Goal: Transaction & Acquisition: Purchase product/service

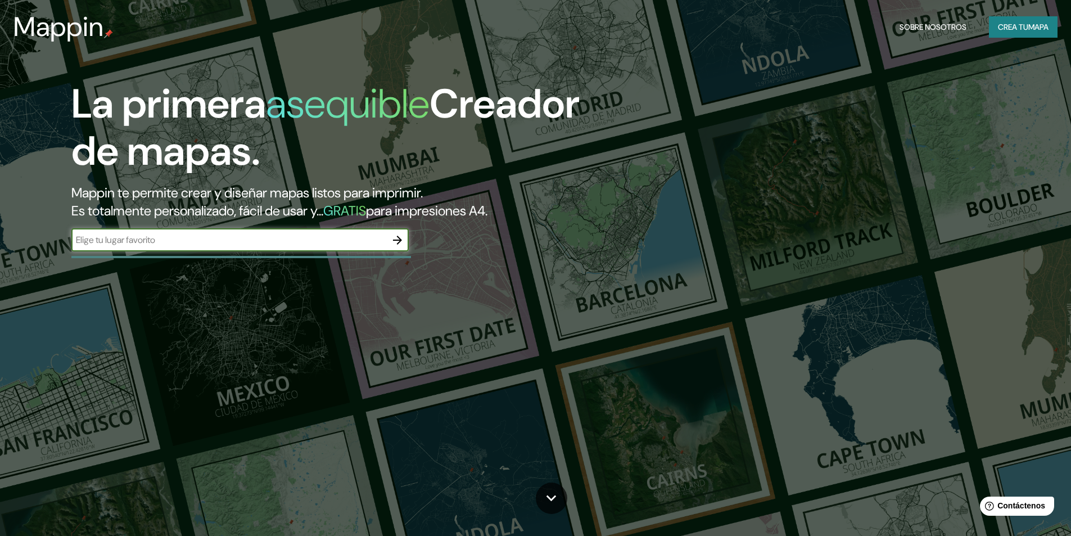
click at [344, 240] on input "text" at bounding box center [228, 239] width 315 height 13
click at [403, 240] on icon "button" at bounding box center [397, 239] width 13 height 13
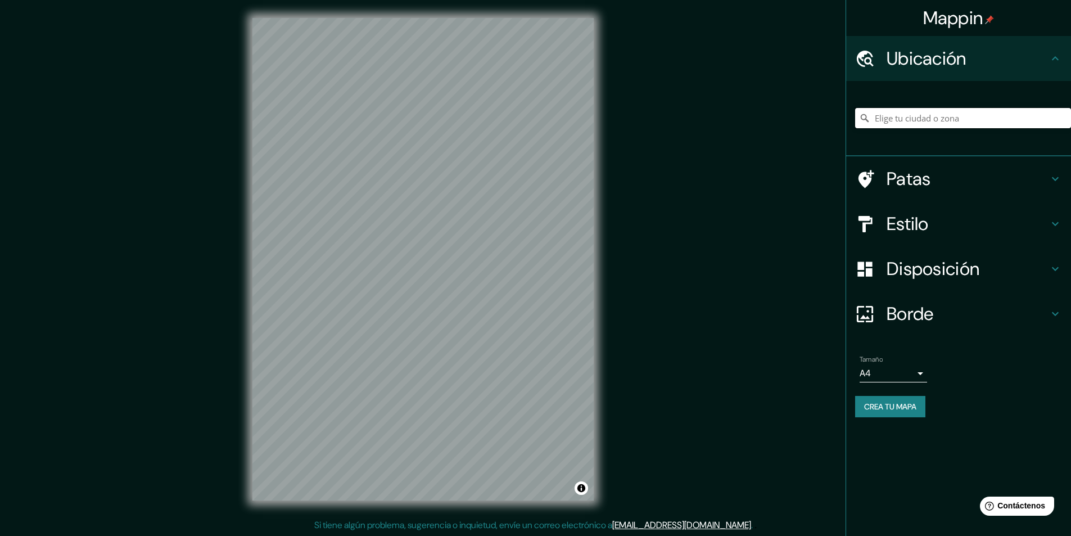
click at [892, 118] on input "Elige tu ciudad o zona" at bounding box center [963, 118] width 216 height 20
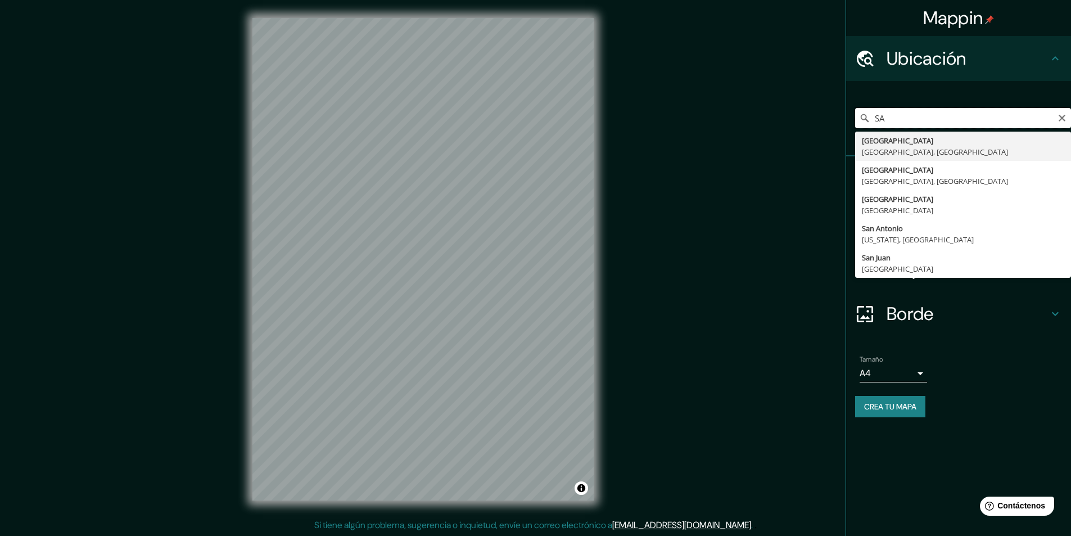
type input "S"
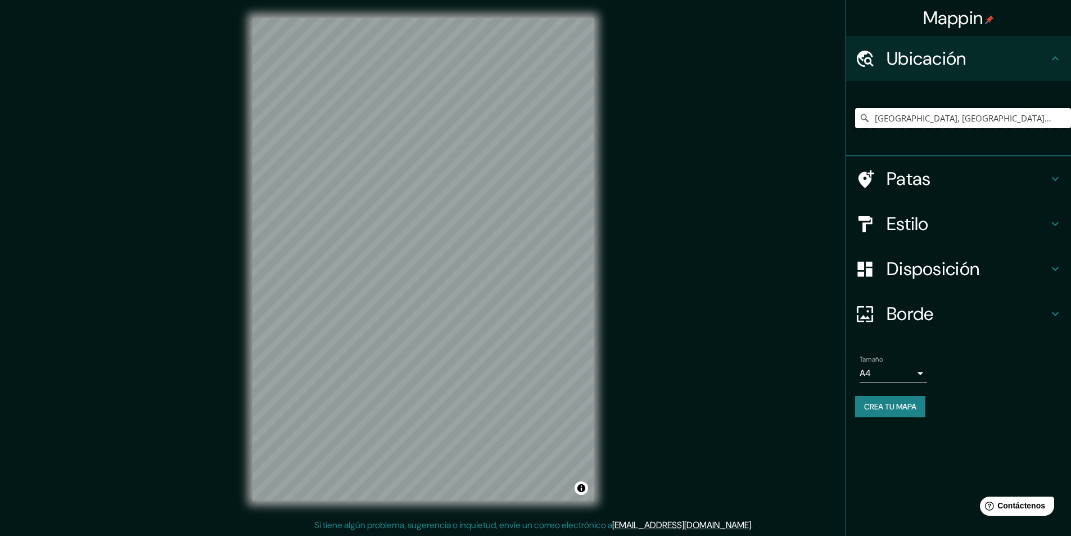
type input "Santiago De Surco, Lima, Provincia de Lima, Perú"
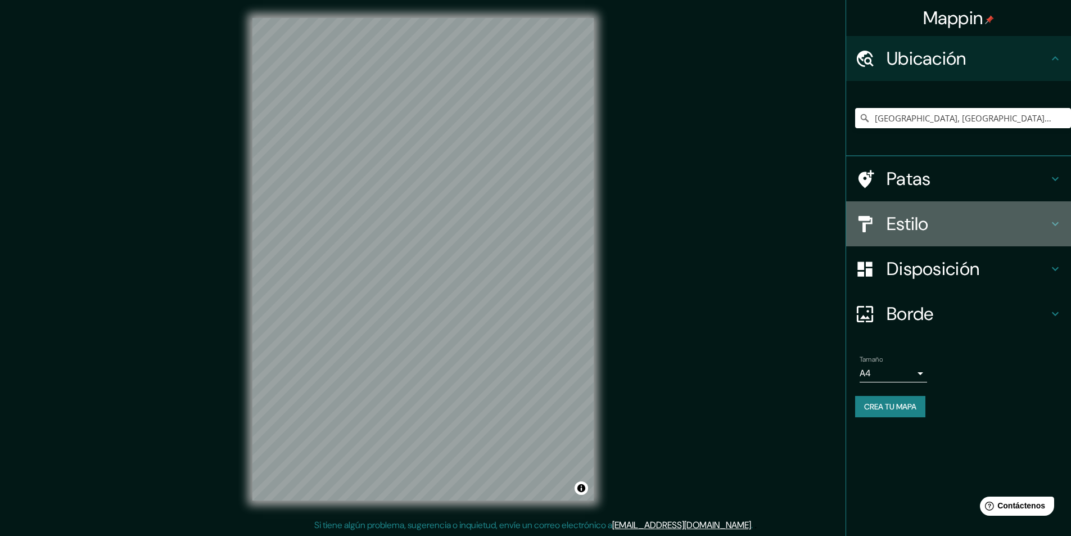
click at [1055, 224] on icon at bounding box center [1055, 224] width 7 height 4
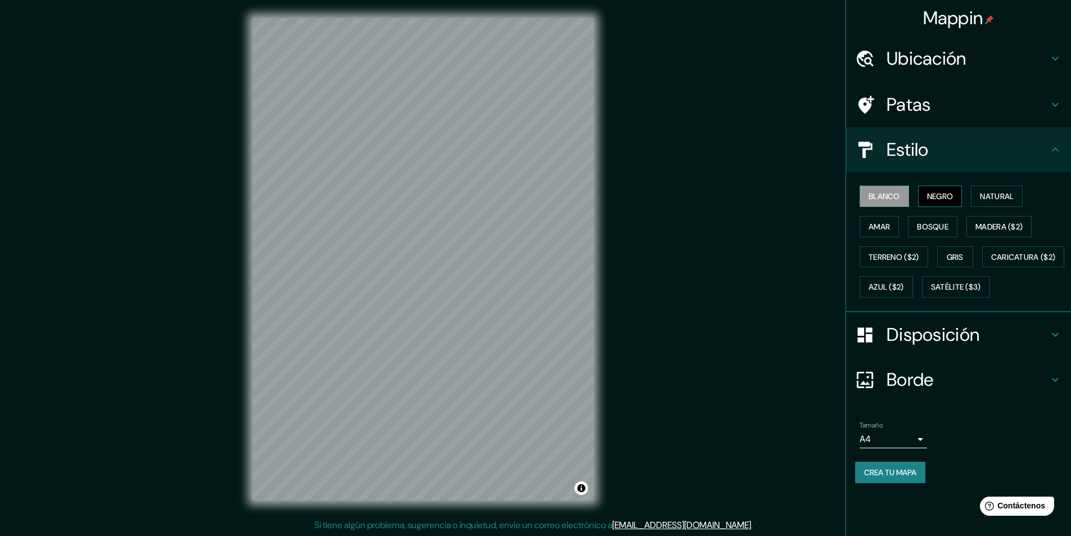
click at [947, 199] on font "Negro" at bounding box center [940, 196] width 26 height 10
click at [990, 197] on font "Natural" at bounding box center [997, 196] width 34 height 10
click at [874, 223] on font "Amar" at bounding box center [879, 227] width 21 height 10
click at [920, 225] on font "Bosque" at bounding box center [932, 227] width 31 height 10
click at [999, 232] on font "Madera ($2)" at bounding box center [999, 226] width 47 height 15
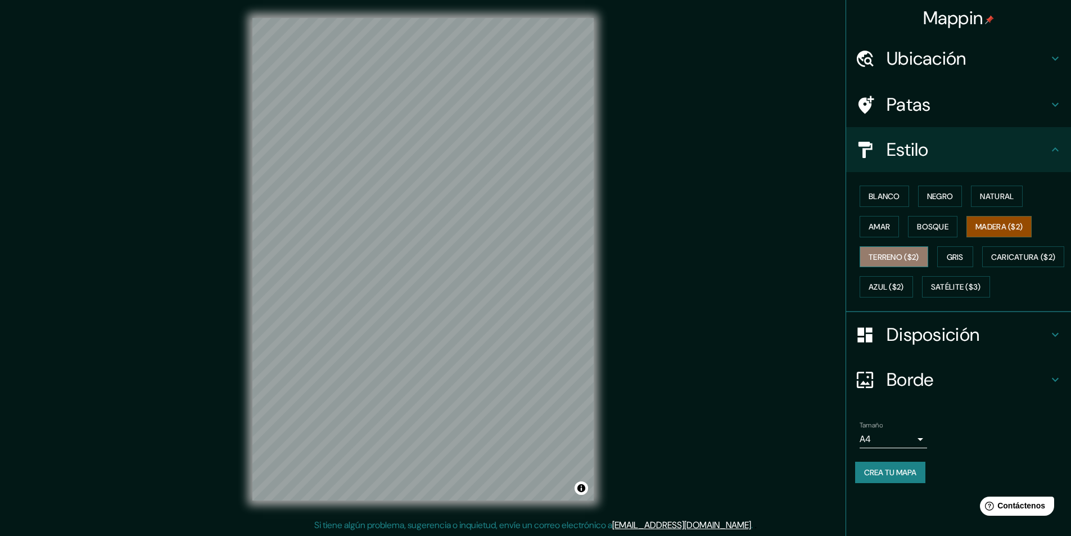
click at [886, 254] on font "Terreno ($2)" at bounding box center [894, 257] width 51 height 10
click at [950, 253] on font "Gris" at bounding box center [955, 257] width 17 height 10
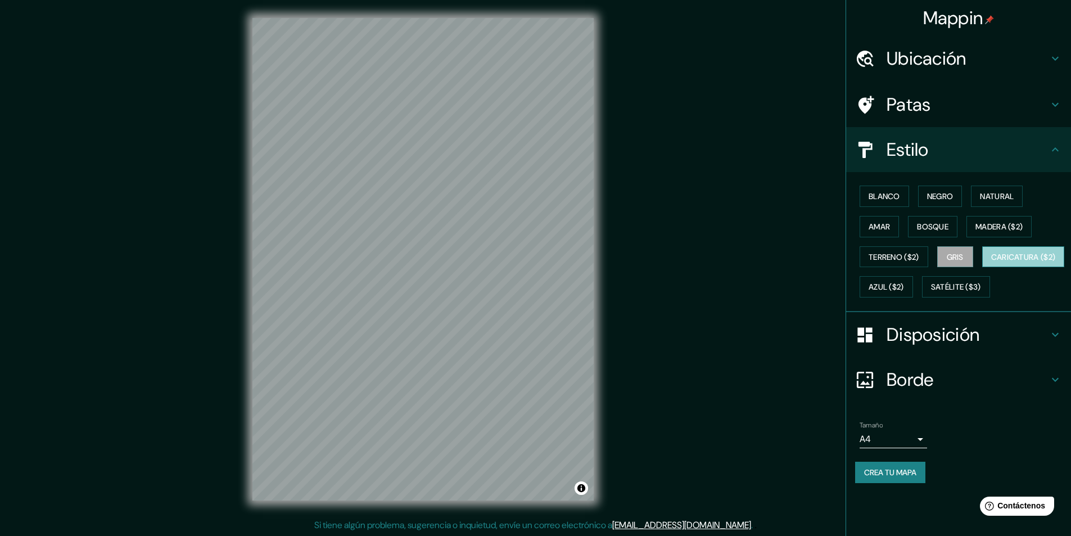
click at [991, 262] on font "Caricatura ($2)" at bounding box center [1023, 257] width 65 height 10
click at [887, 199] on font "Blanco" at bounding box center [884, 196] width 31 height 10
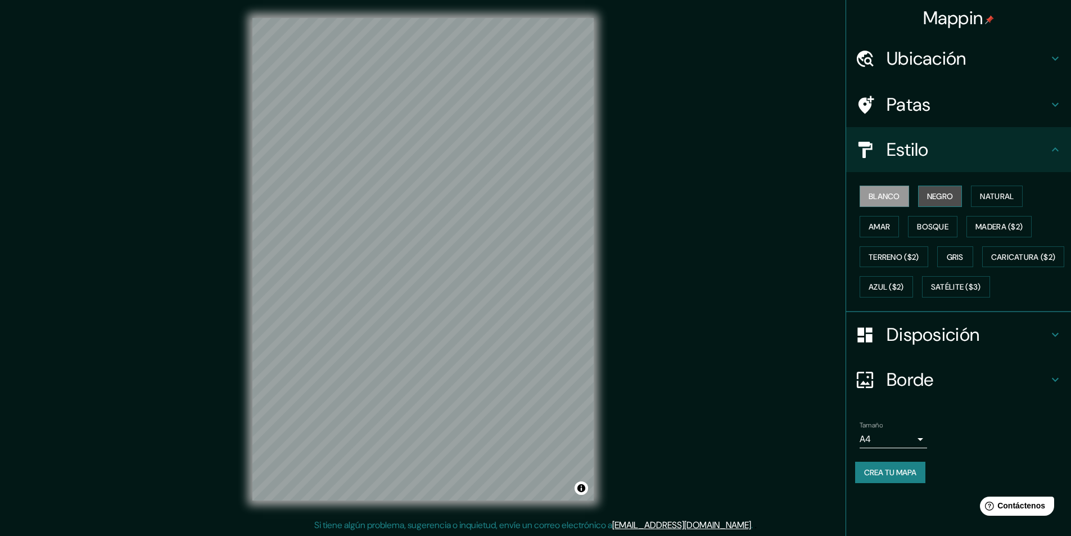
click at [932, 196] on font "Negro" at bounding box center [940, 196] width 26 height 10
click at [988, 195] on font "Natural" at bounding box center [997, 196] width 34 height 10
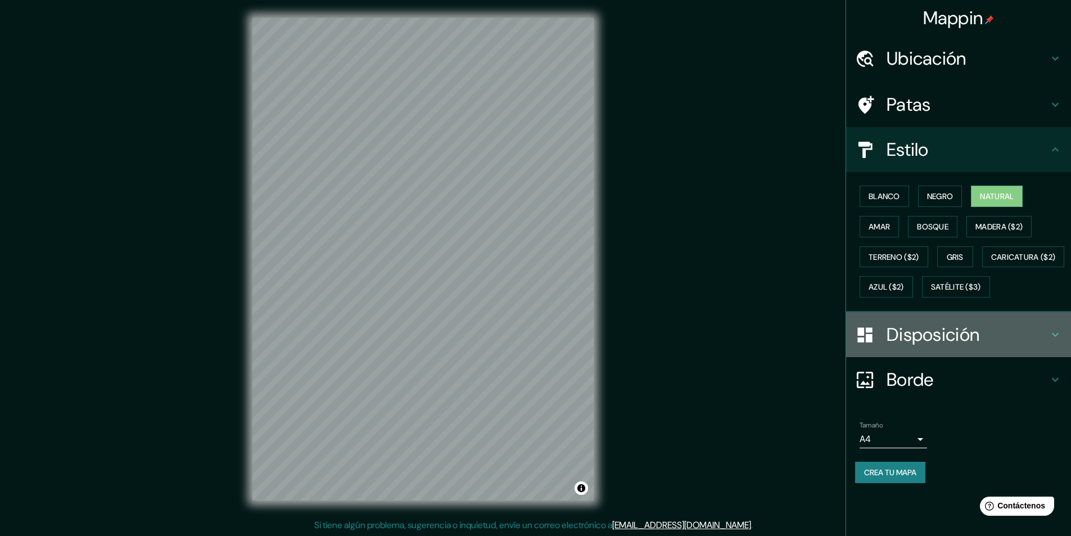
click at [1055, 337] on icon at bounding box center [1055, 335] width 7 height 4
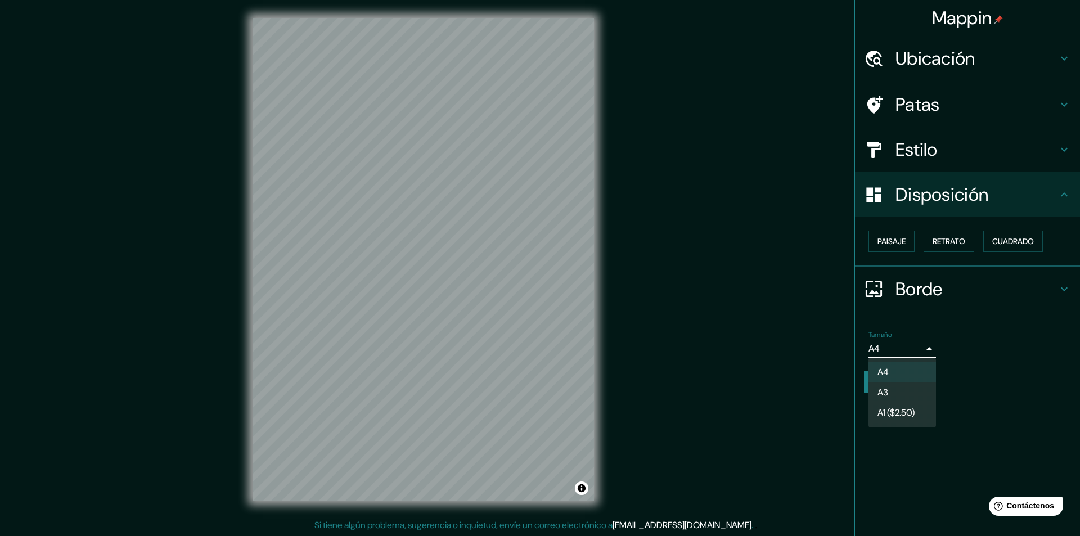
click at [922, 351] on body "Mappin Ubicación Santiago De Surco, Lima, Provincia de Lima, Perú Santiago de S…" at bounding box center [540, 268] width 1080 height 536
click at [896, 386] on li "A3" at bounding box center [901, 393] width 67 height 21
type input "a4"
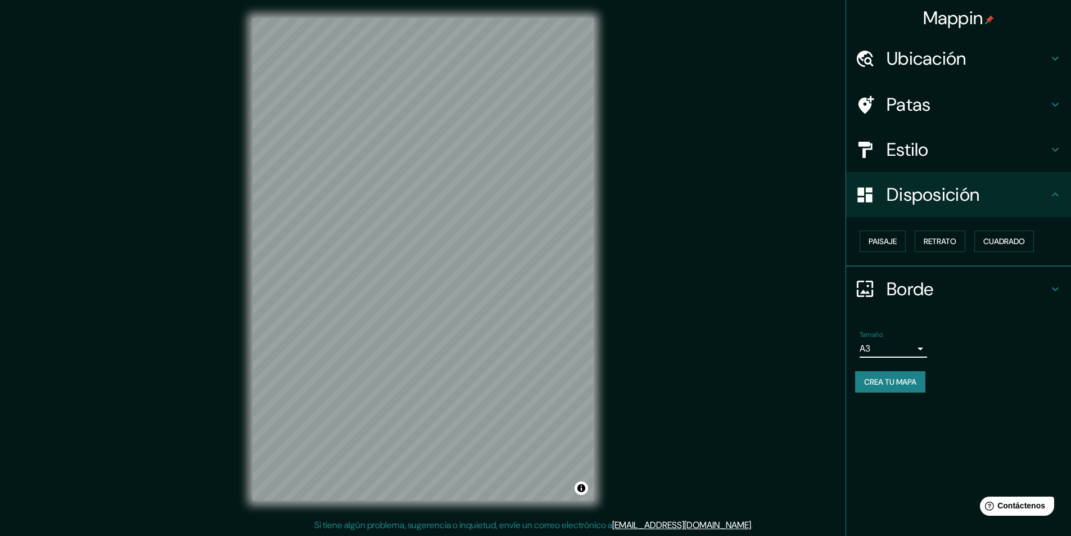
click at [897, 383] on font "Crea tu mapa" at bounding box center [890, 382] width 52 height 10
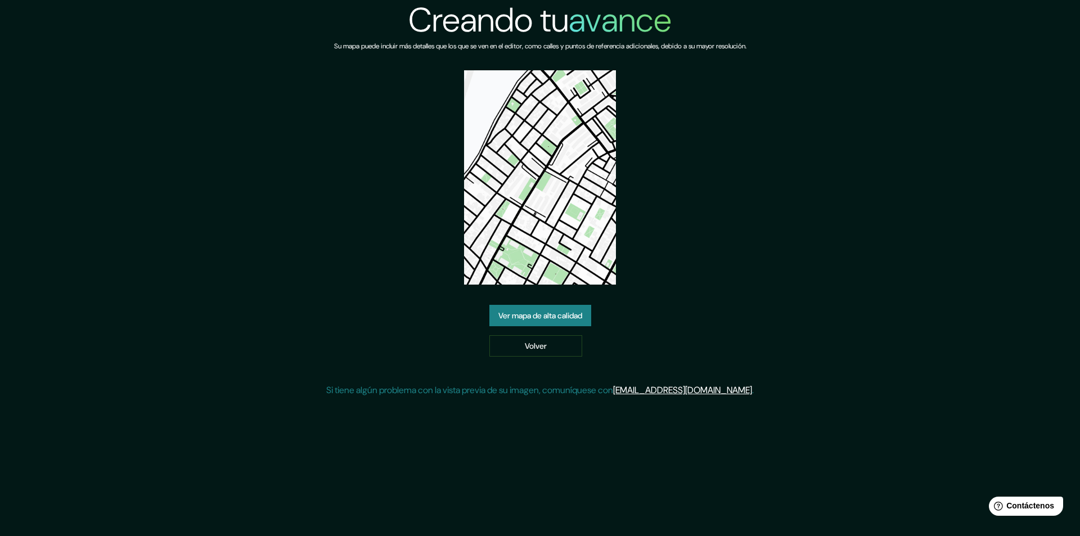
click at [557, 211] on img at bounding box center [540, 177] width 152 height 214
click at [545, 235] on img at bounding box center [540, 177] width 152 height 214
click at [534, 314] on font "Ver mapa de alta calidad" at bounding box center [540, 315] width 84 height 10
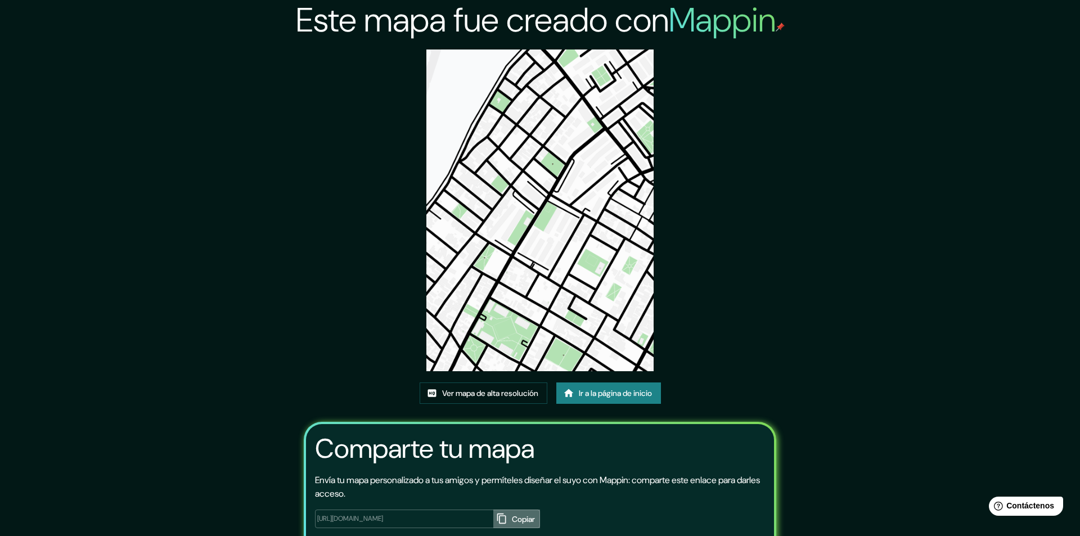
click at [493, 509] on button "Copiar" at bounding box center [516, 518] width 47 height 19
click at [506, 388] on font "Ver mapa de alta resolución" at bounding box center [490, 393] width 96 height 10
